Goal: Task Accomplishment & Management: Manage account settings

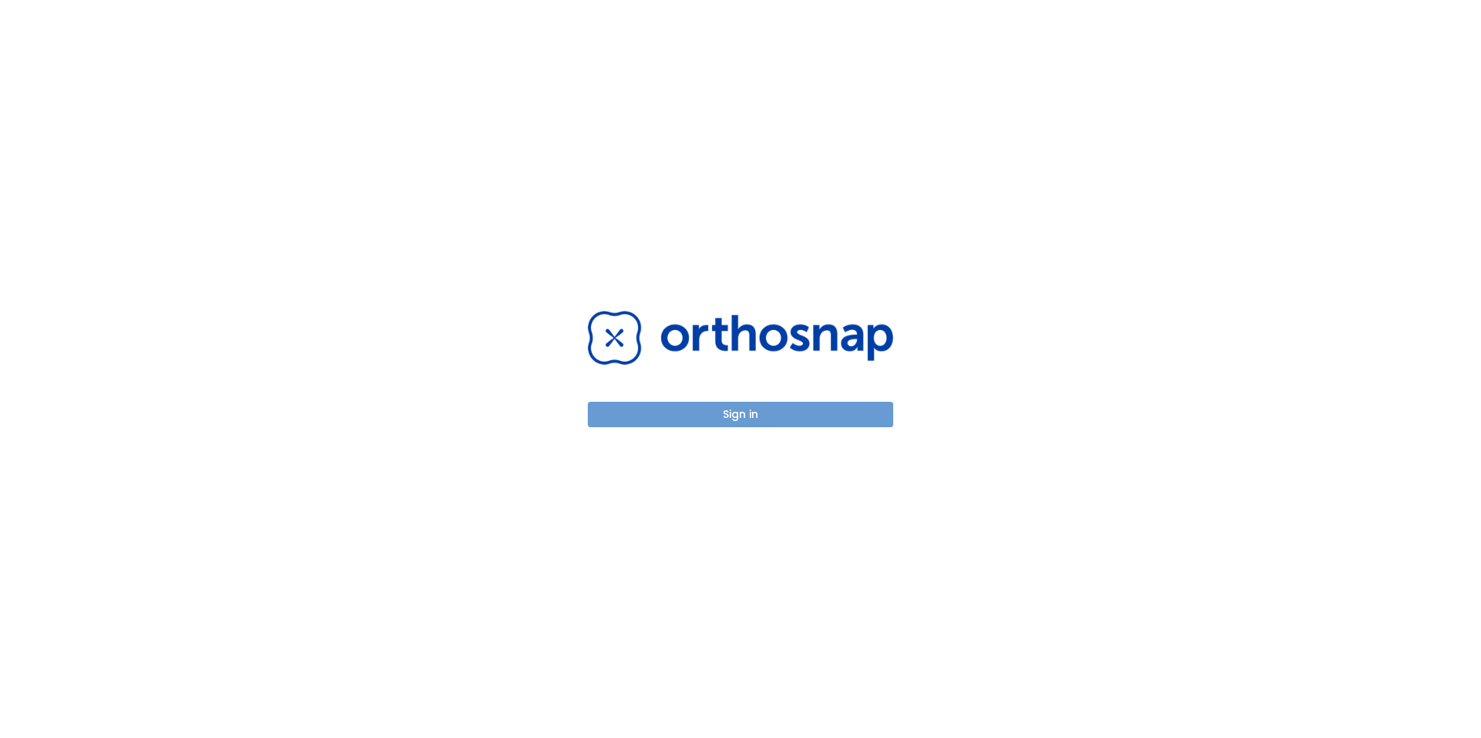
click at [704, 402] on button "Sign in" at bounding box center [741, 414] width 306 height 25
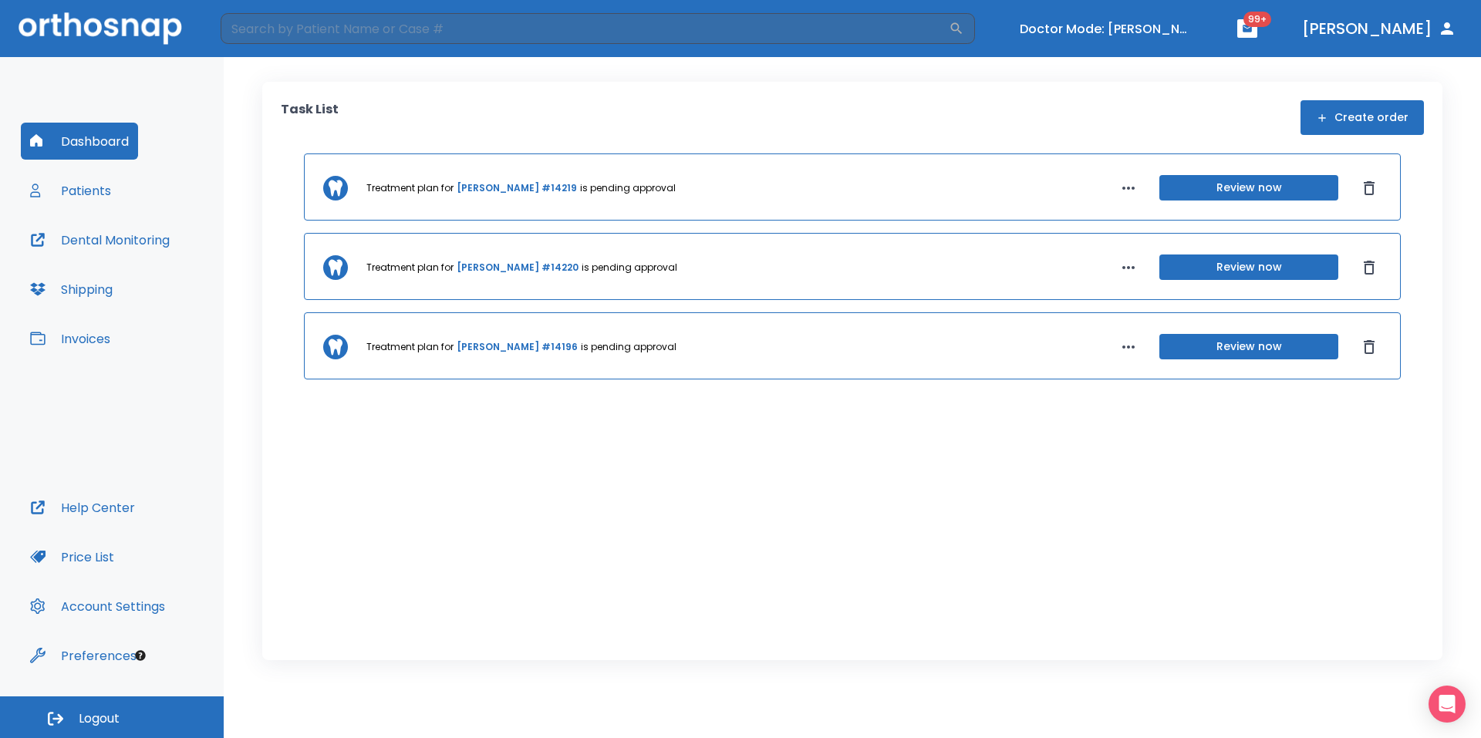
click at [1271, 20] on span "99+" at bounding box center [1258, 19] width 28 height 15
click at [1252, 32] on icon "button" at bounding box center [1247, 28] width 9 height 7
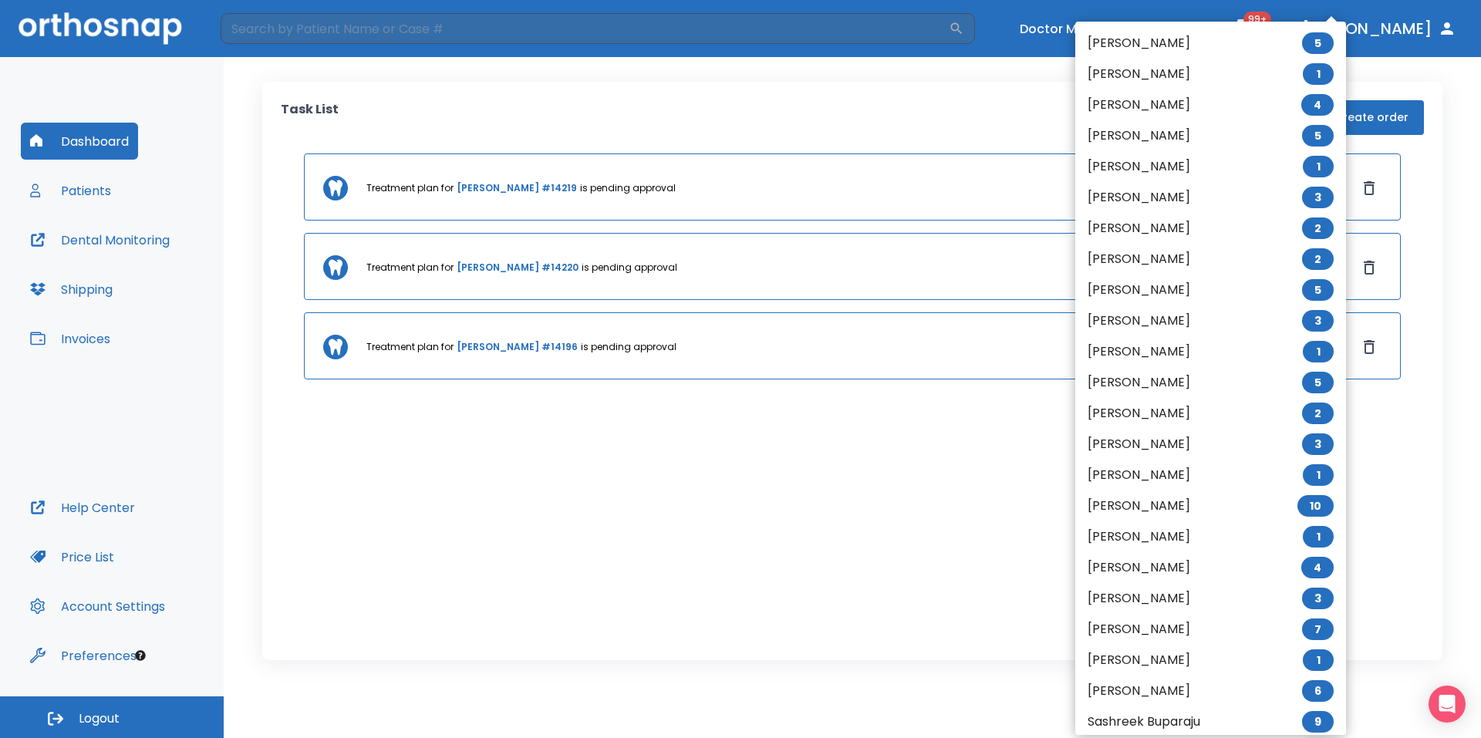
click at [1361, 497] on div at bounding box center [740, 369] width 1481 height 738
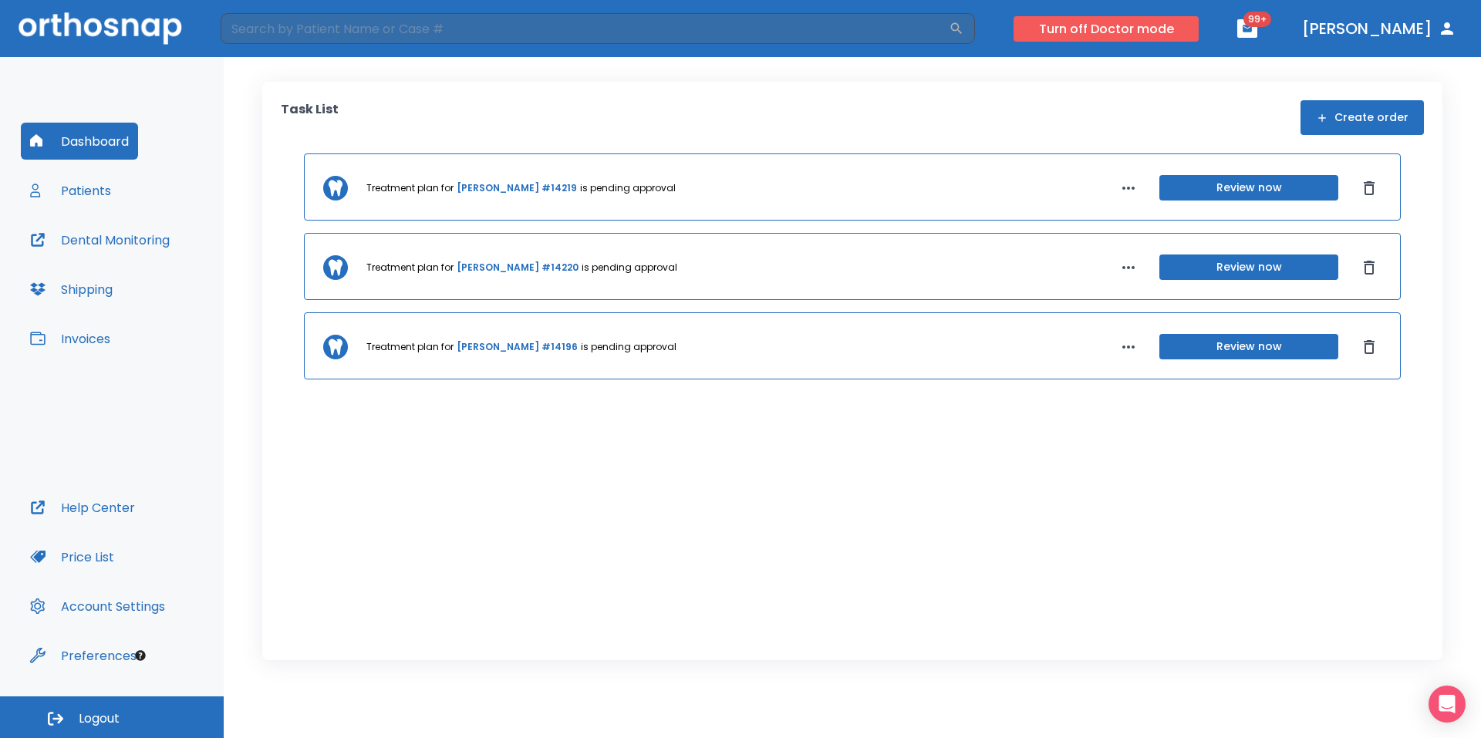
click at [1148, 27] on button "Turn off Doctor mode" at bounding box center [1106, 28] width 185 height 25
